Goal: Task Accomplishment & Management: Use online tool/utility

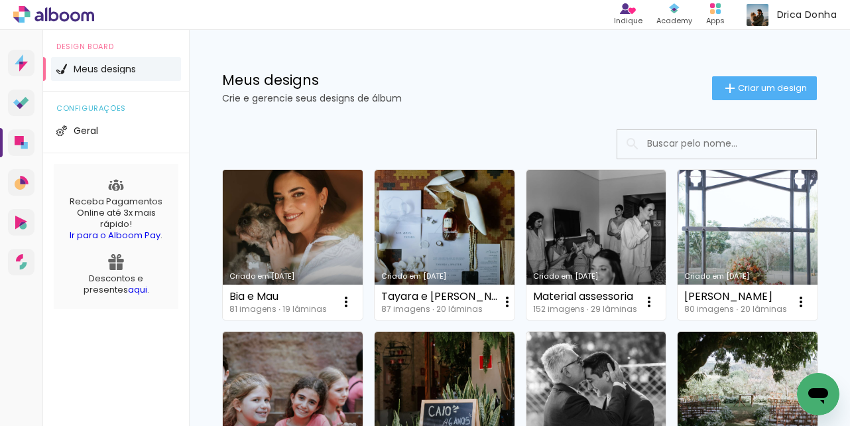
click at [294, 257] on link "Criado em [DATE]" at bounding box center [293, 245] width 140 height 150
